Goal: Find specific page/section: Find specific page/section

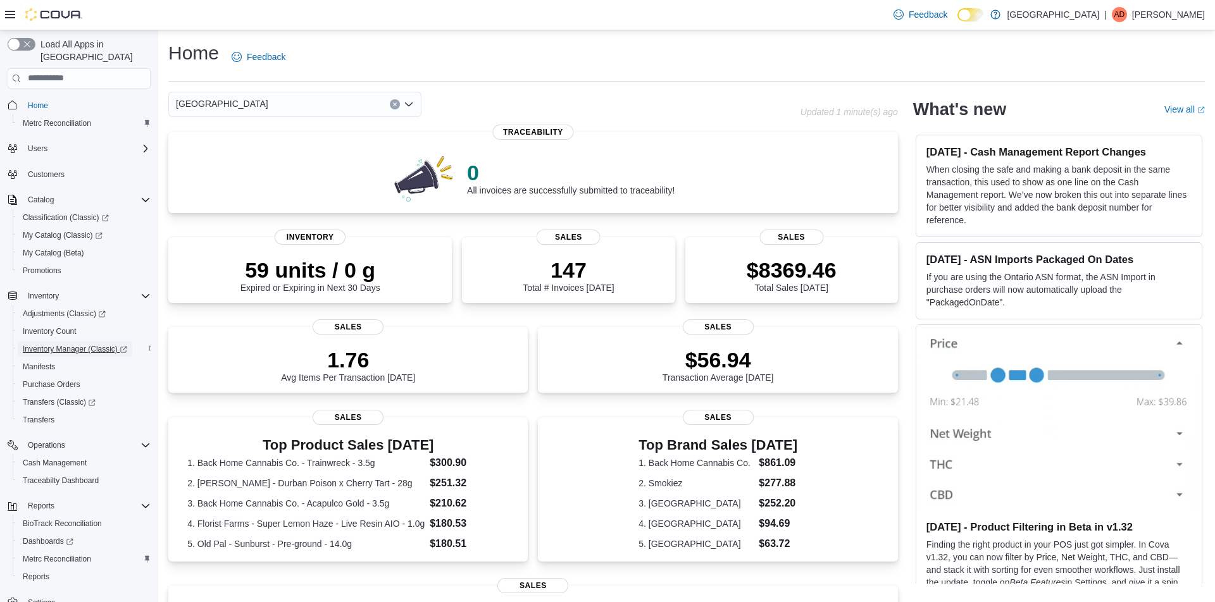
click at [61, 343] on span "Inventory Manager (Classic)" at bounding box center [75, 349] width 104 height 15
